Goal: Information Seeking & Learning: Compare options

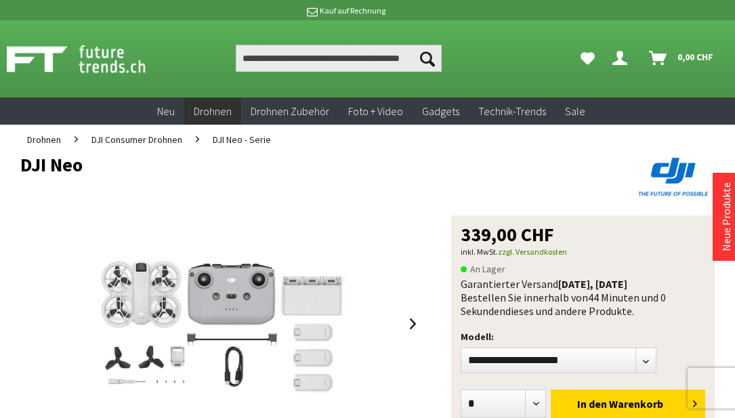
click at [239, 140] on span "DJI Neo - Serie" at bounding box center [242, 139] width 58 height 12
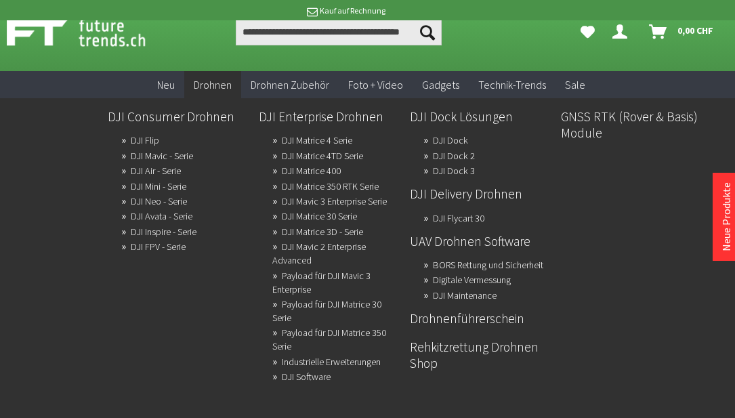
scroll to position [14, 0]
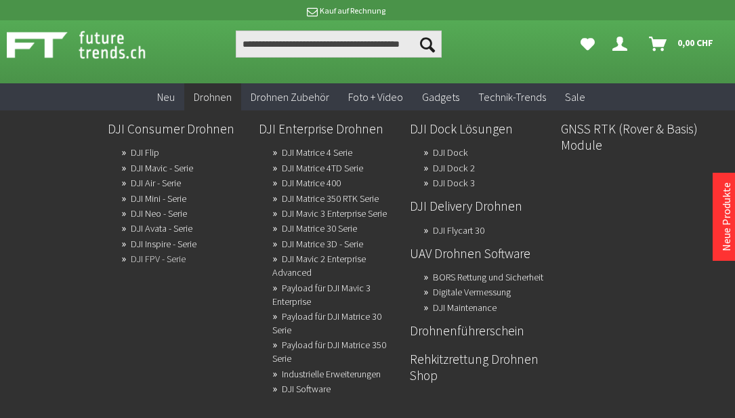
click at [163, 262] on link "DJI FPV - Serie" at bounding box center [158, 258] width 55 height 19
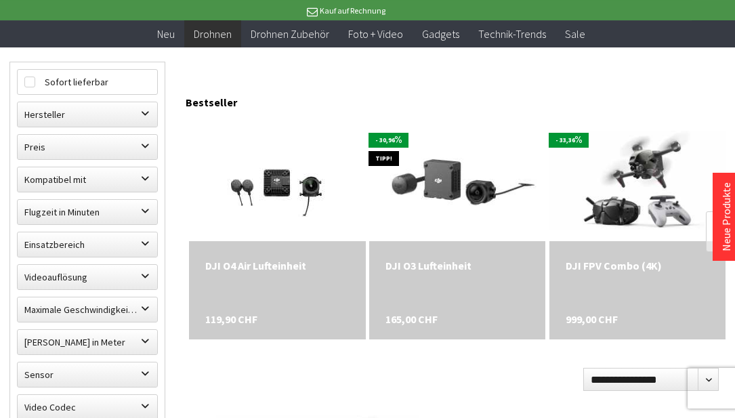
scroll to position [411, 0]
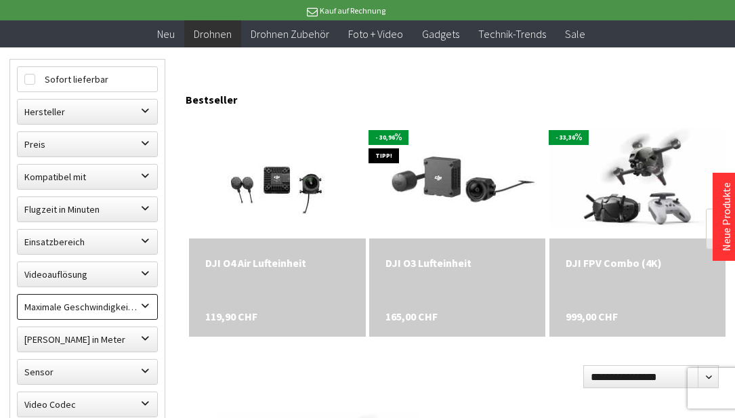
click at [146, 304] on label "Maximale Geschwindigkeit in km/h" at bounding box center [88, 307] width 140 height 24
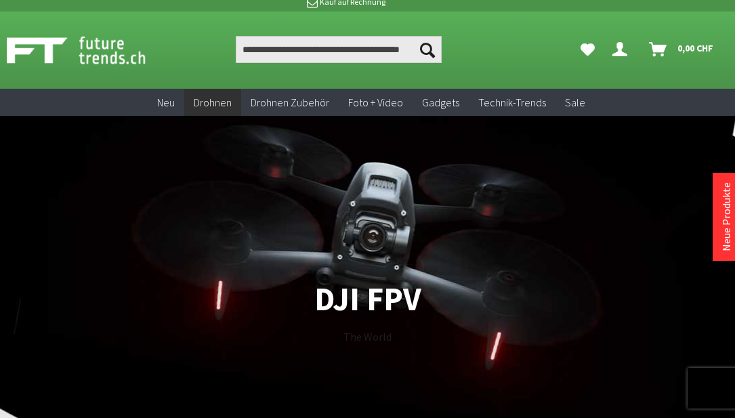
scroll to position [0, 0]
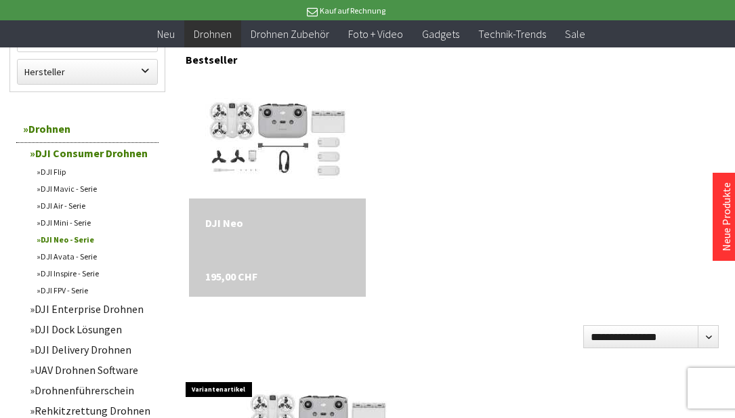
scroll to position [403, 0]
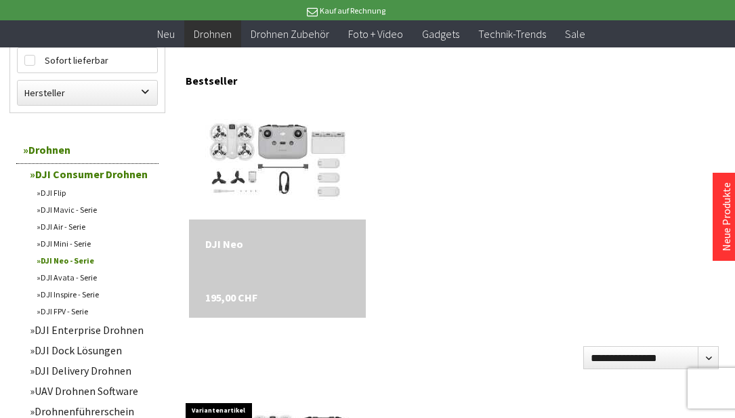
click at [64, 277] on link "DJI Avata - Serie" at bounding box center [94, 277] width 129 height 17
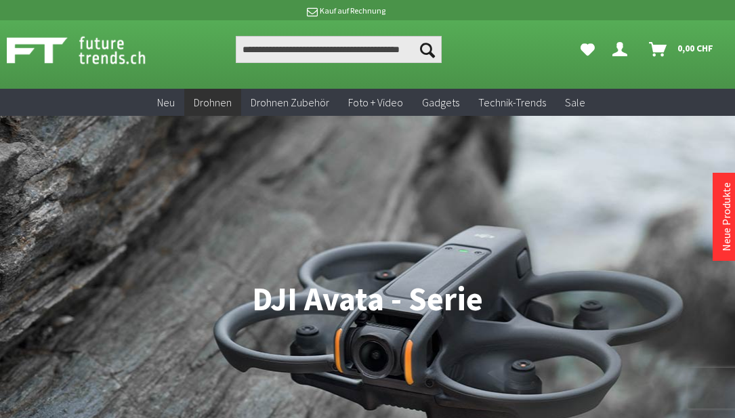
scroll to position [12, 0]
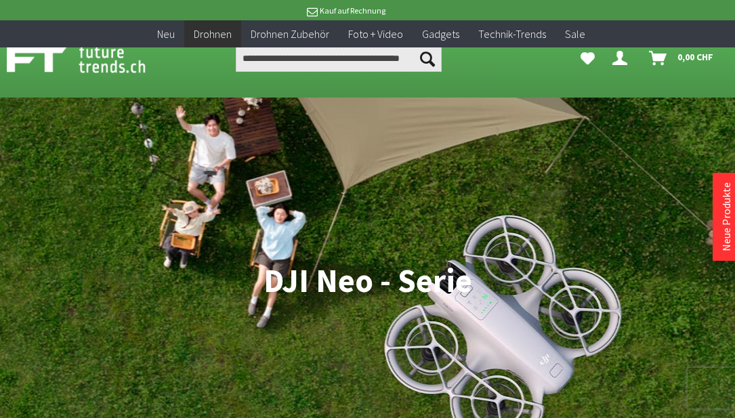
scroll to position [403, 0]
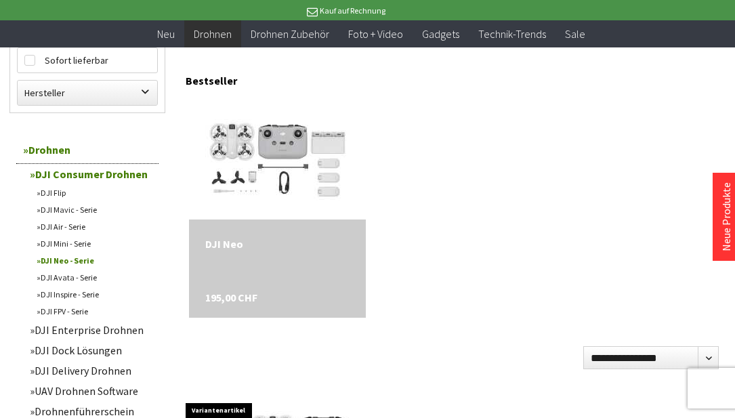
click at [72, 262] on link "DJI Neo - Serie" at bounding box center [94, 260] width 129 height 17
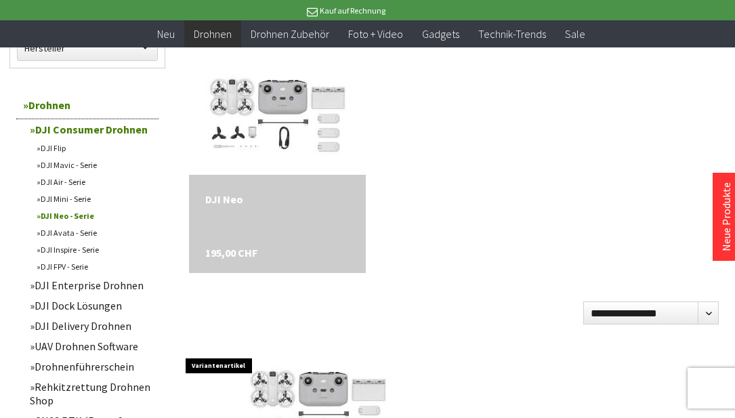
scroll to position [445, 0]
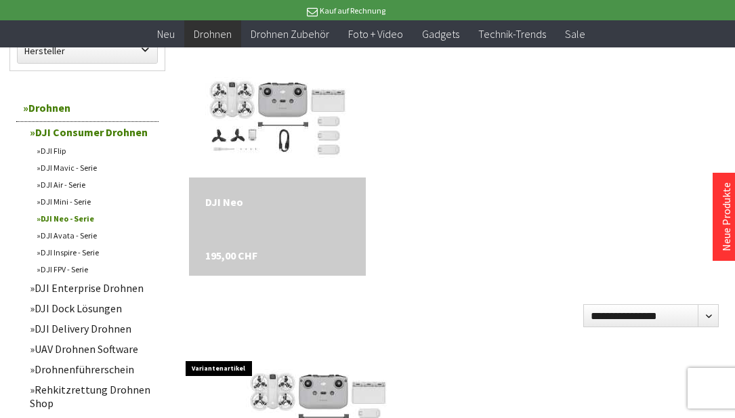
click at [64, 201] on link "DJI Mini - Serie" at bounding box center [94, 201] width 129 height 17
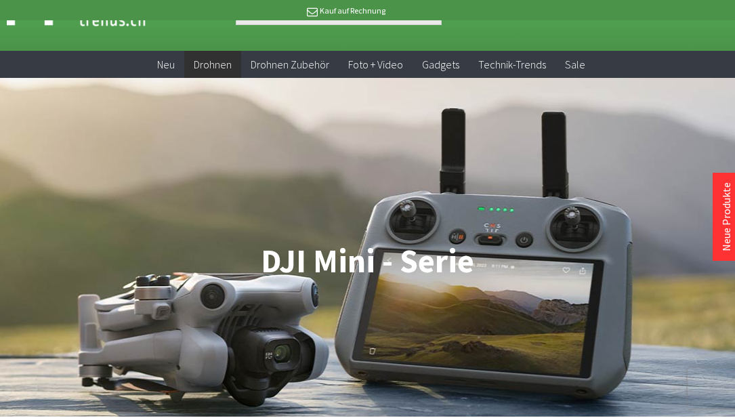
scroll to position [43, 0]
